Goal: Book appointment/travel/reservation

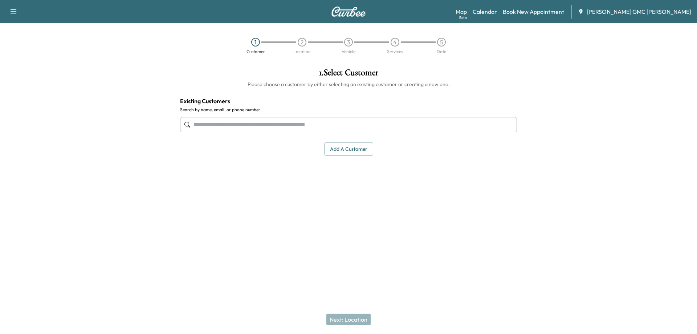
click at [505, 7] on div "Map Beta Calendar Book New Appointment [PERSON_NAME] GMC [PERSON_NAME]" at bounding box center [574, 12] width 236 height 14
click at [497, 12] on link "Calendar" at bounding box center [485, 11] width 24 height 9
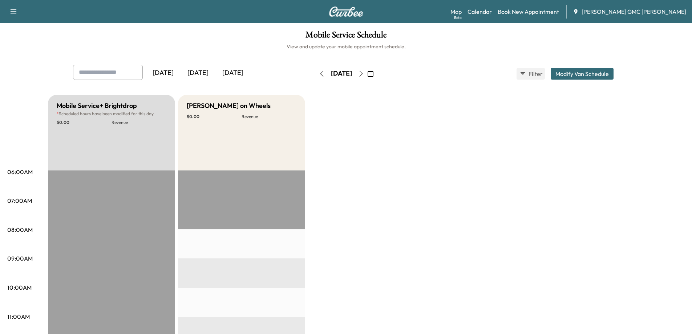
click at [364, 76] on icon "button" at bounding box center [361, 74] width 6 height 6
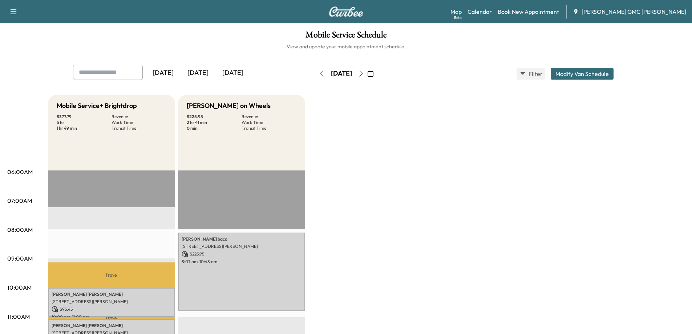
click at [373, 72] on icon "button" at bounding box center [371, 74] width 6 height 6
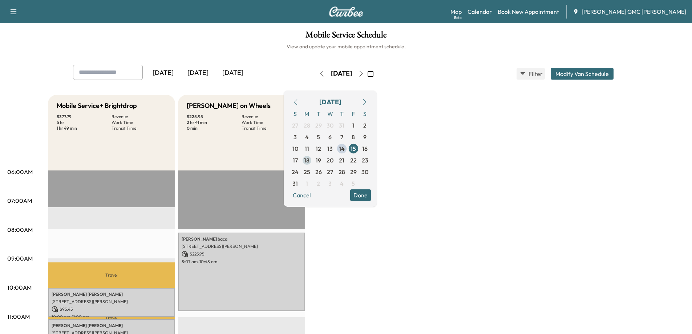
click at [309, 161] on span "18" at bounding box center [306, 160] width 5 height 9
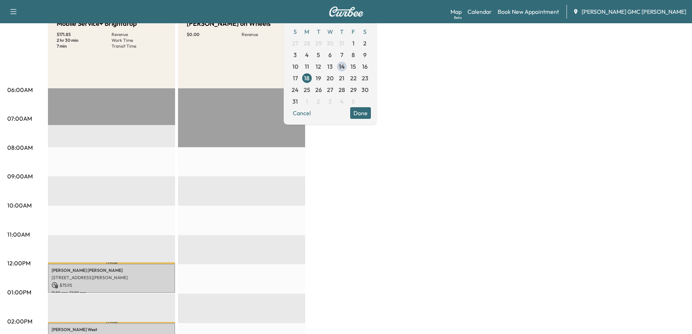
scroll to position [73, 0]
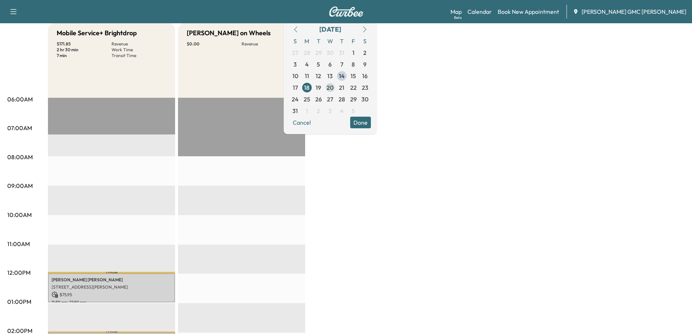
click at [333, 91] on span "20" at bounding box center [329, 87] width 7 height 9
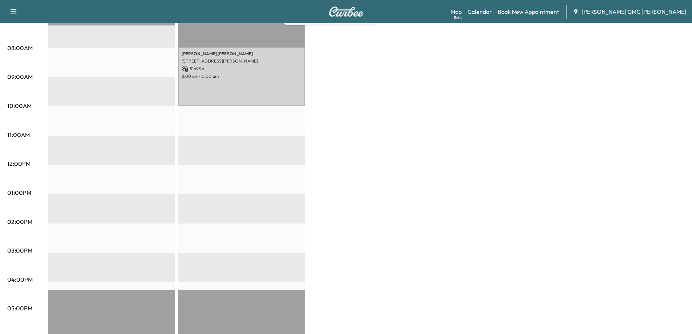
scroll to position [36, 0]
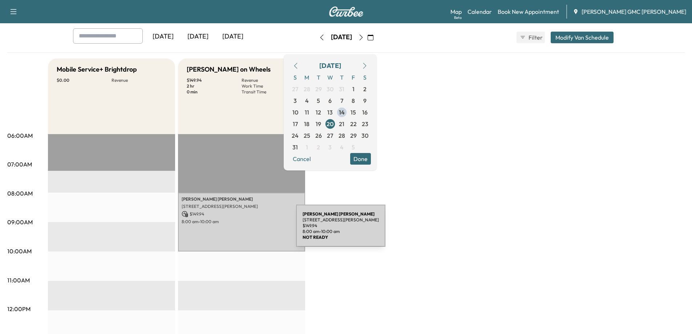
click at [243, 229] on div "[PERSON_NAME] [STREET_ADDRESS] $ 149.94 8:00 am - 10:00 am" at bounding box center [241, 221] width 127 height 59
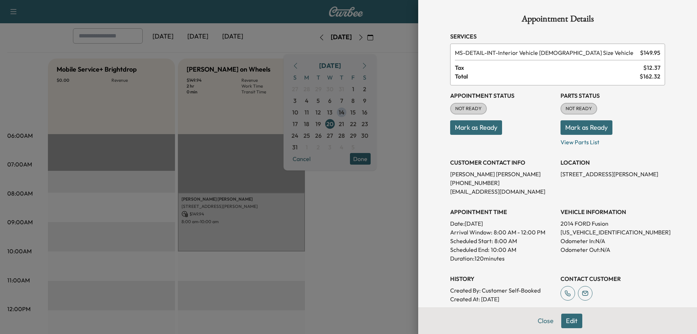
click at [570, 323] on button "Edit" at bounding box center [571, 320] width 21 height 15
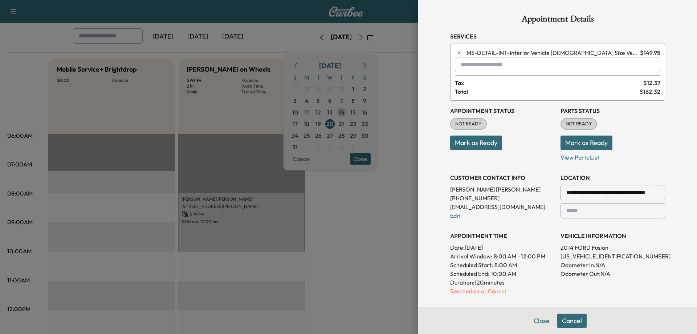
click at [483, 292] on p "Reschedule or Cancel" at bounding box center [502, 291] width 105 height 9
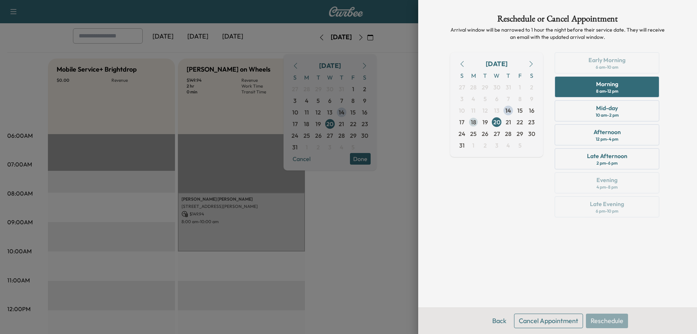
click at [469, 125] on span "18" at bounding box center [474, 122] width 12 height 12
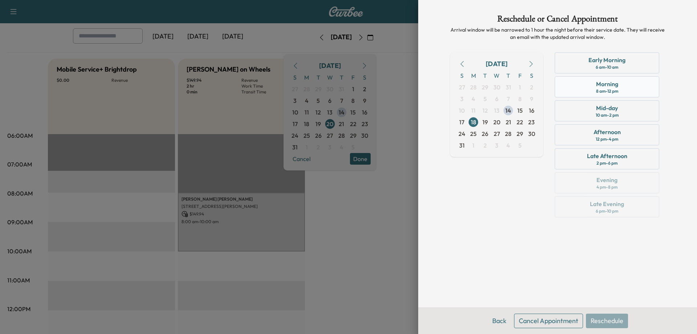
click at [610, 89] on div "8 am - 12 pm" at bounding box center [607, 91] width 22 height 6
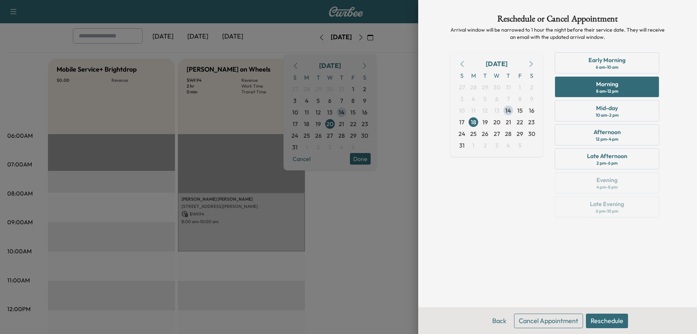
click at [602, 321] on button "Reschedule" at bounding box center [607, 320] width 42 height 15
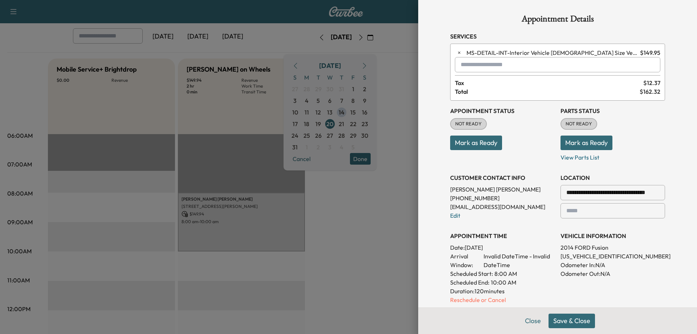
click at [570, 320] on button "Save & Close" at bounding box center [572, 320] width 46 height 15
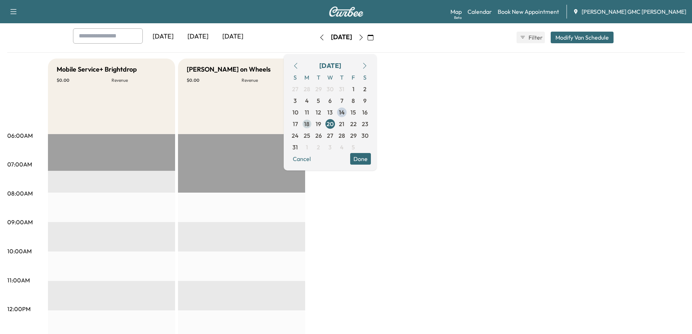
click at [313, 123] on span "18" at bounding box center [307, 124] width 12 height 12
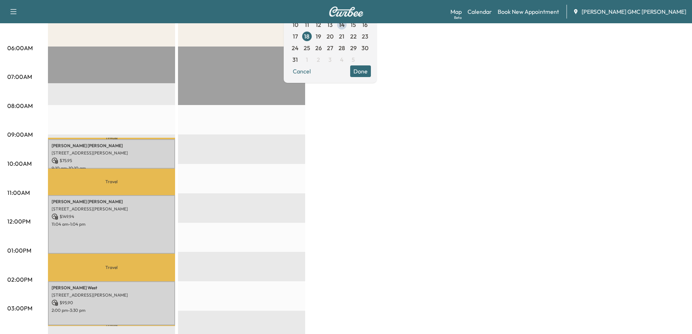
scroll to position [145, 0]
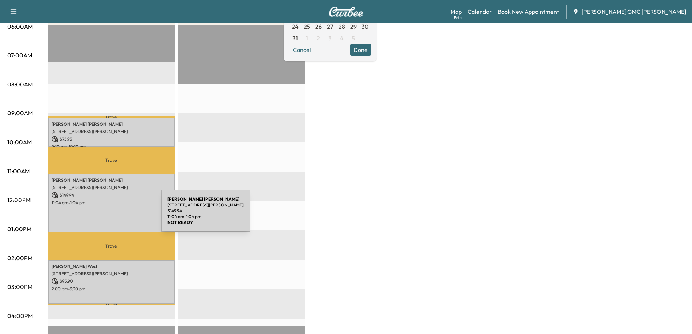
click at [107, 202] on p "11:04 am - 1:04 pm" at bounding box center [112, 203] width 120 height 6
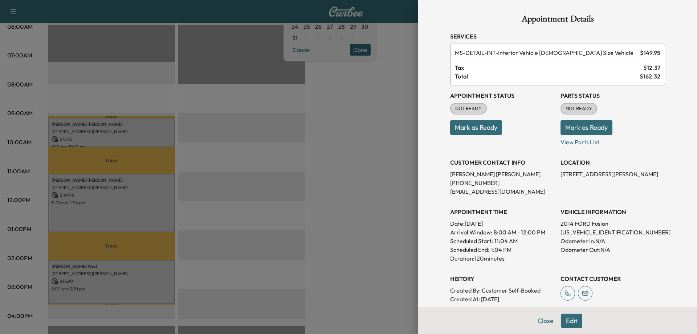
click at [563, 324] on button "Edit" at bounding box center [571, 320] width 21 height 15
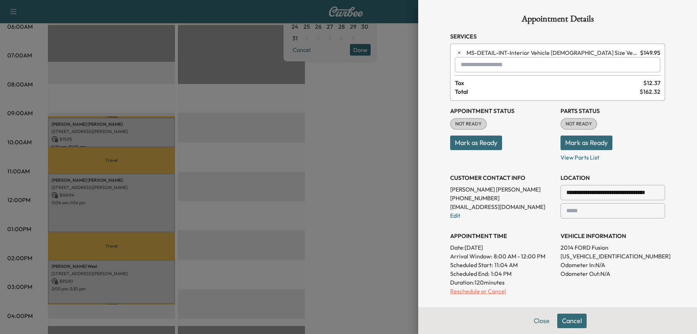
click at [462, 291] on p "Reschedule or Cancel" at bounding box center [502, 291] width 105 height 9
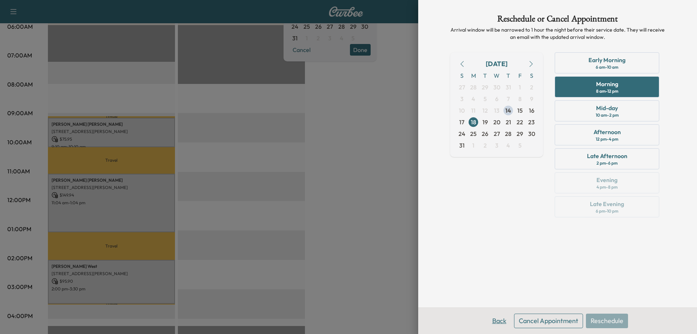
click at [503, 320] on button "Back" at bounding box center [500, 320] width 24 height 15
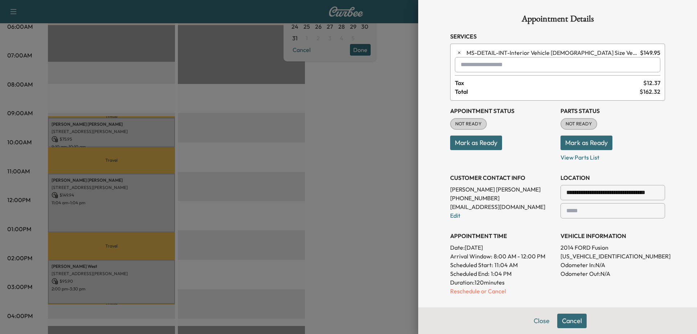
click at [478, 66] on input "text" at bounding box center [558, 64] width 206 height 15
click at [489, 82] on p "MS-[PERSON_NAME] Detail" at bounding box center [532, 83] width 159 height 10
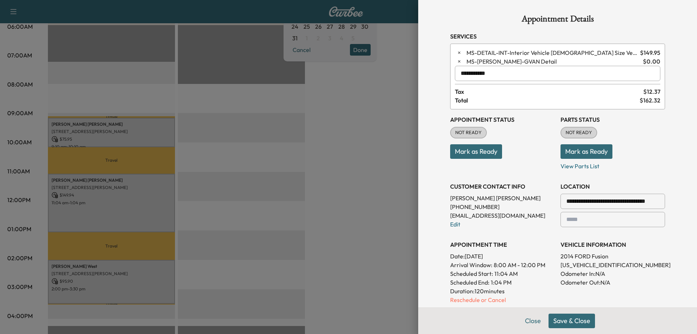
type input "**********"
click at [566, 323] on button "Save & Close" at bounding box center [572, 320] width 46 height 15
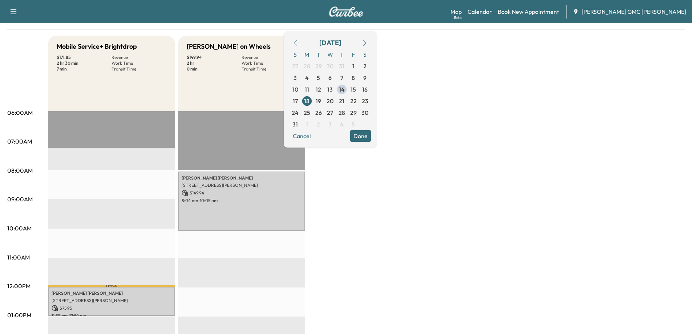
scroll to position [0, 0]
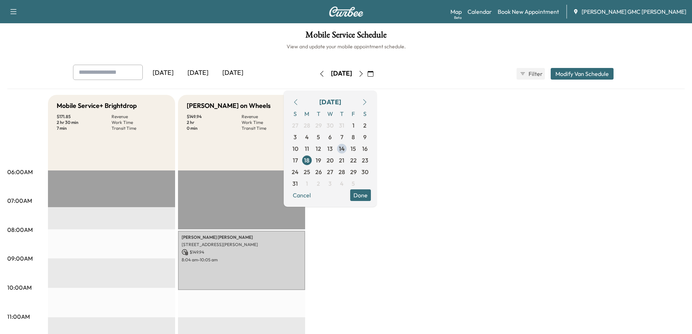
click at [364, 73] on icon "button" at bounding box center [361, 74] width 6 height 6
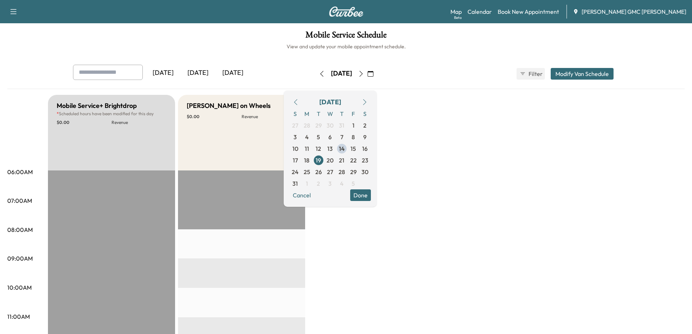
click at [364, 74] on icon "button" at bounding box center [361, 74] width 6 height 6
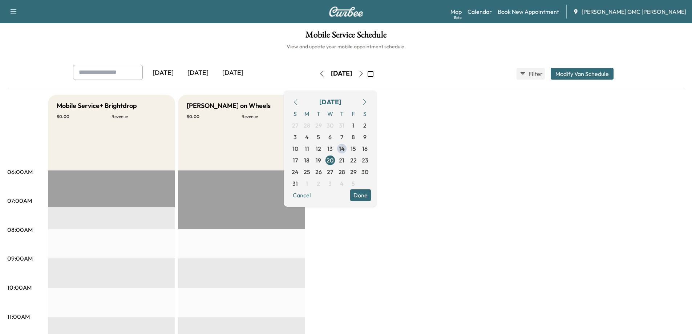
click at [364, 73] on icon "button" at bounding box center [361, 74] width 6 height 6
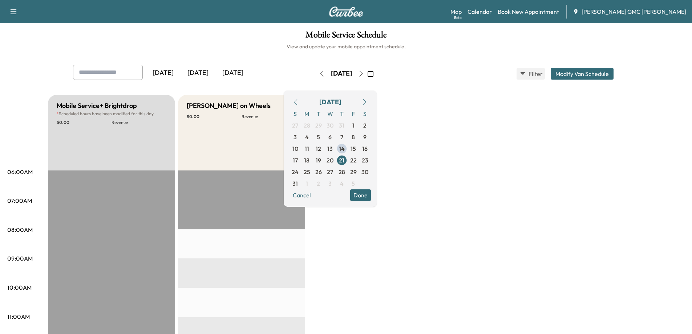
click at [319, 73] on icon "button" at bounding box center [322, 74] width 6 height 6
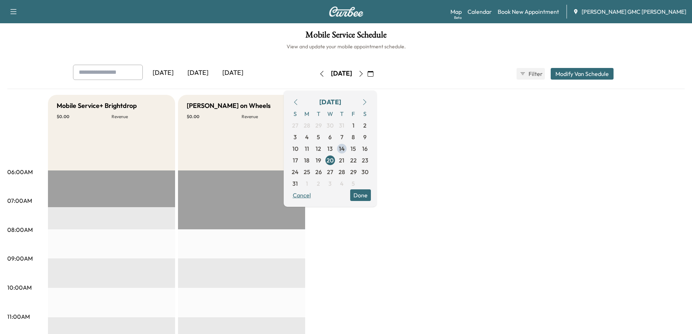
click at [314, 196] on button "Cancel" at bounding box center [301, 195] width 25 height 12
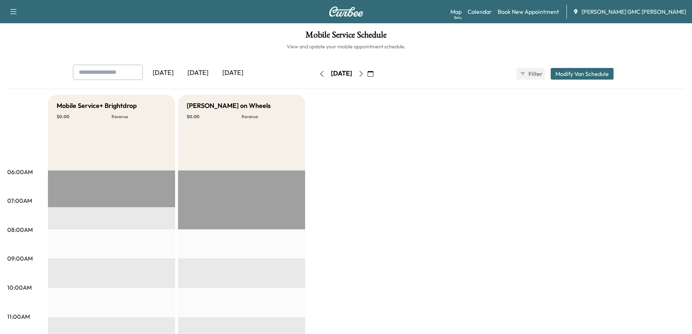
click at [591, 75] on button "Modify Van Schedule" at bounding box center [582, 74] width 63 height 12
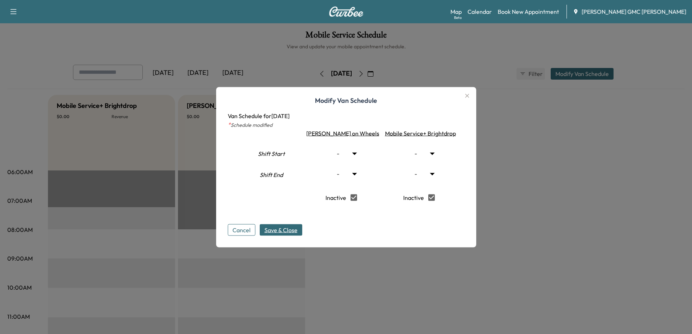
click at [293, 231] on span "Save & Close" at bounding box center [280, 229] width 33 height 9
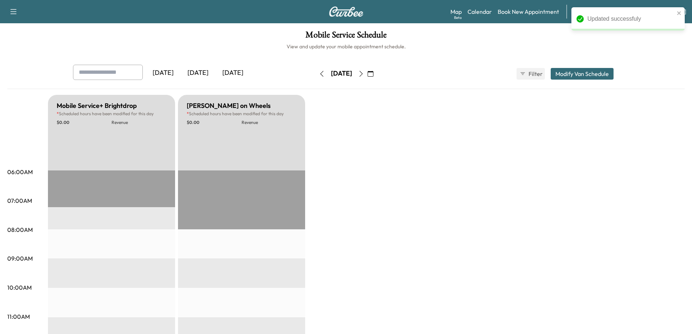
click at [364, 75] on icon "button" at bounding box center [361, 74] width 6 height 6
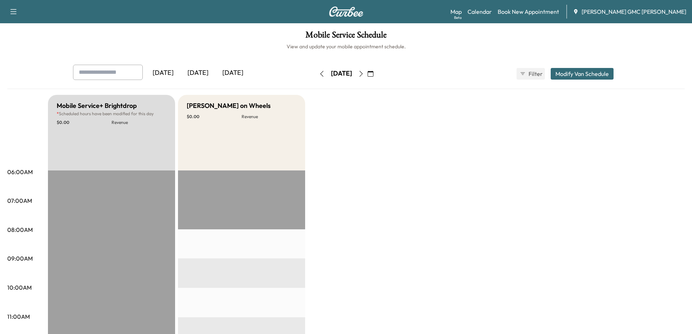
click at [364, 73] on icon "button" at bounding box center [361, 74] width 6 height 6
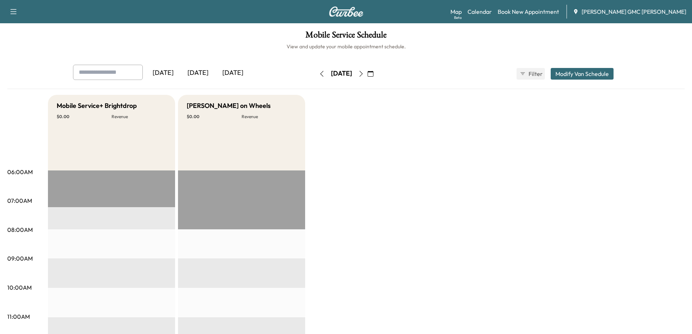
click at [319, 71] on icon "button" at bounding box center [322, 74] width 6 height 6
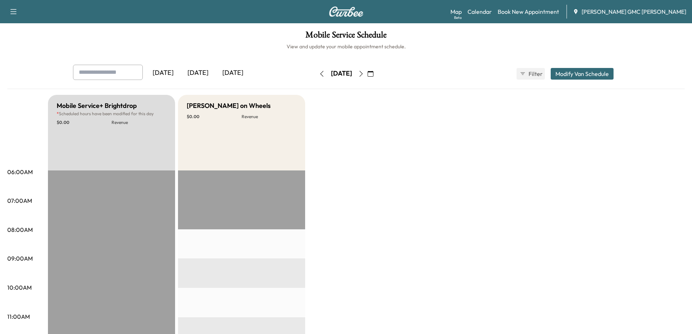
click at [319, 74] on icon "button" at bounding box center [322, 74] width 6 height 6
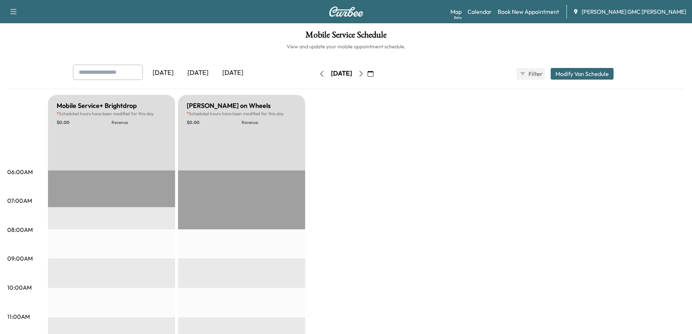
click at [319, 74] on icon "button" at bounding box center [322, 74] width 6 height 6
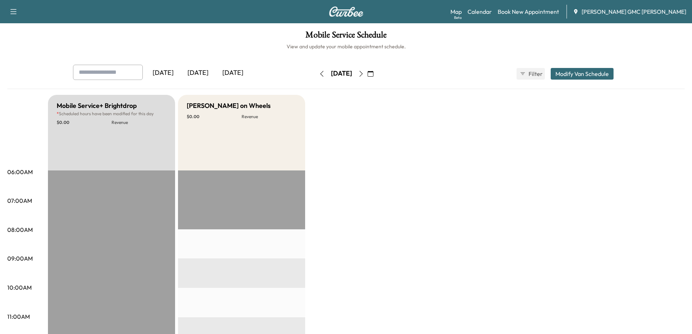
click at [319, 74] on icon "button" at bounding box center [322, 74] width 6 height 6
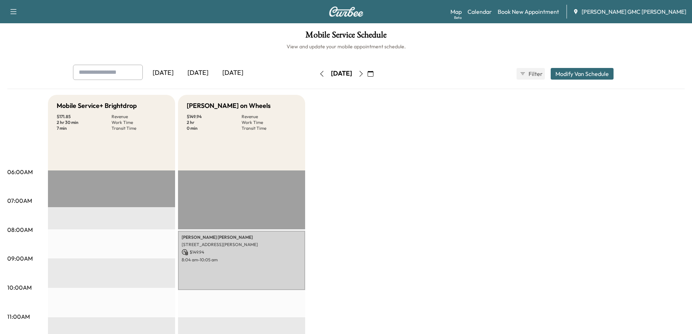
click at [364, 74] on icon "button" at bounding box center [361, 74] width 6 height 6
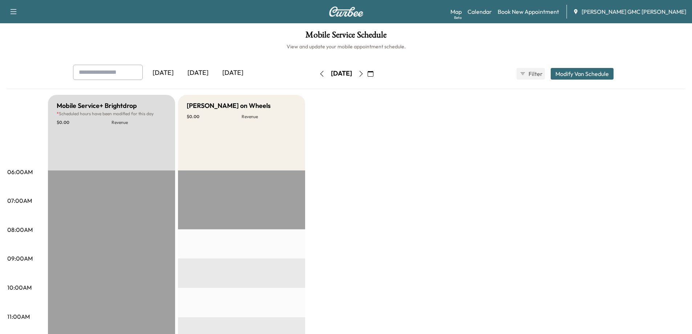
click at [364, 74] on icon "button" at bounding box center [361, 74] width 6 height 6
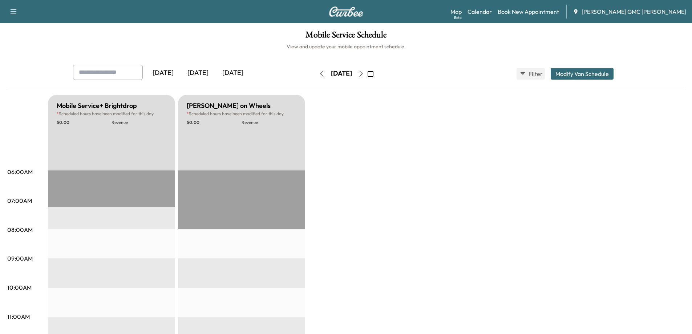
click at [319, 75] on icon "button" at bounding box center [322, 74] width 6 height 6
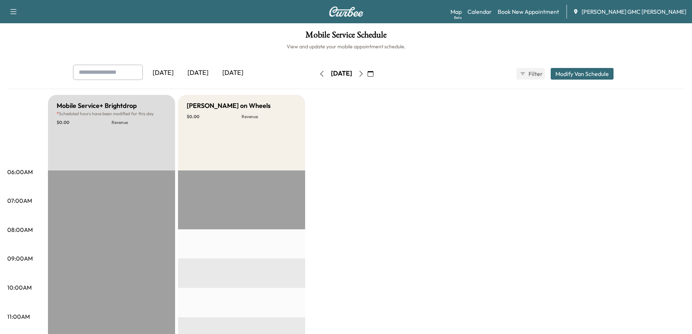
click at [298, 75] on div "[DATE] [DATE] [DATE] [DATE] August 2025 S M T W T F S 27 28 29 30 31 1 2 3 4 5 …" at bounding box center [346, 74] width 558 height 18
click at [319, 73] on icon "button" at bounding box center [322, 74] width 6 height 6
